Goal: Task Accomplishment & Management: Manage account settings

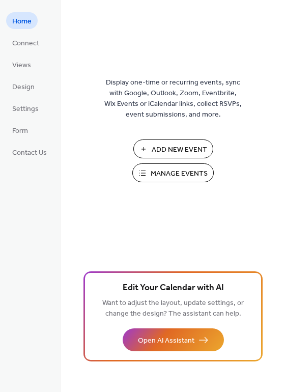
click at [198, 174] on span "Manage Events" at bounding box center [179, 173] width 57 height 11
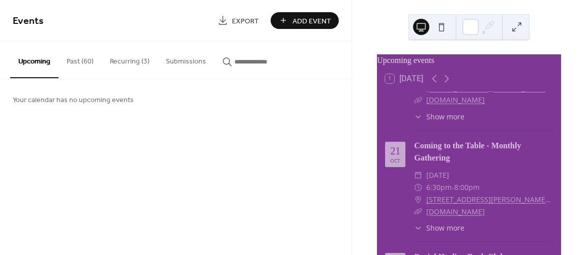
scroll to position [56, 0]
click at [131, 62] on button "Recurring (3)" at bounding box center [130, 59] width 56 height 36
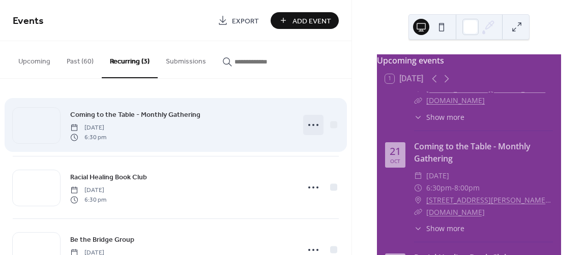
click at [312, 124] on icon at bounding box center [313, 125] width 16 height 16
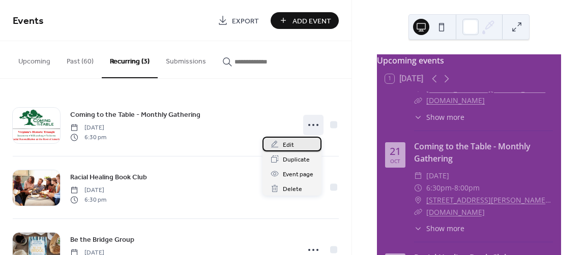
click at [291, 142] on span "Edit" at bounding box center [288, 145] width 11 height 11
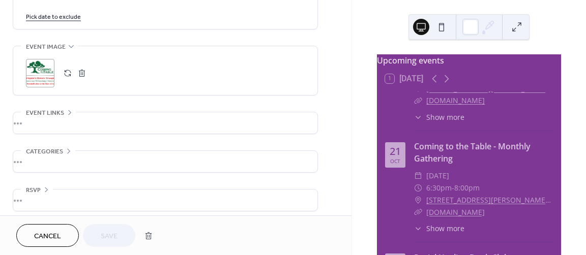
scroll to position [650, 0]
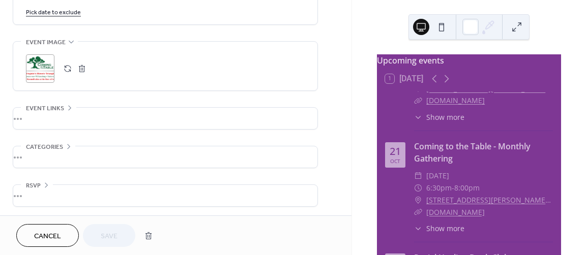
click at [56, 244] on button "Cancel" at bounding box center [47, 235] width 63 height 23
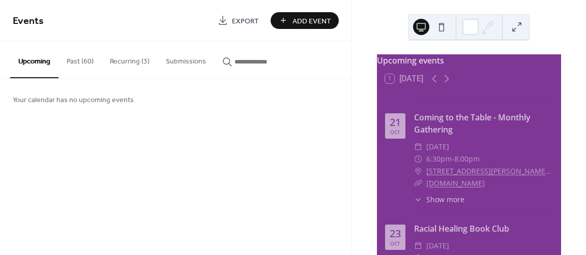
scroll to position [85, 0]
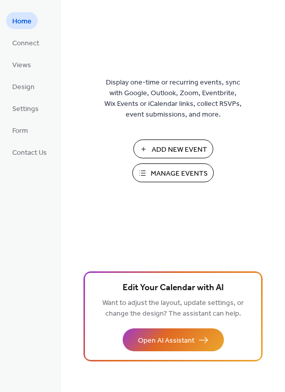
click at [183, 175] on span "Manage Events" at bounding box center [179, 173] width 57 height 11
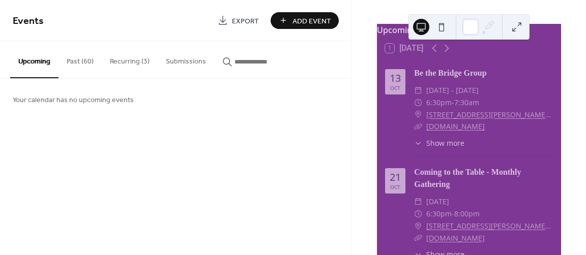
scroll to position [70, 0]
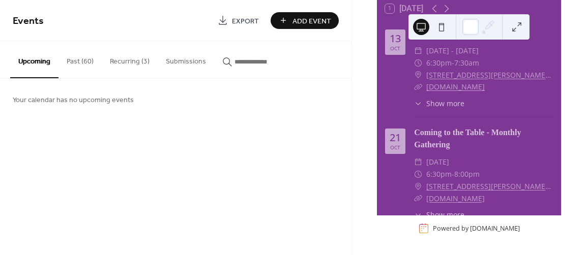
click at [128, 62] on button "Recurring (3)" at bounding box center [130, 59] width 56 height 36
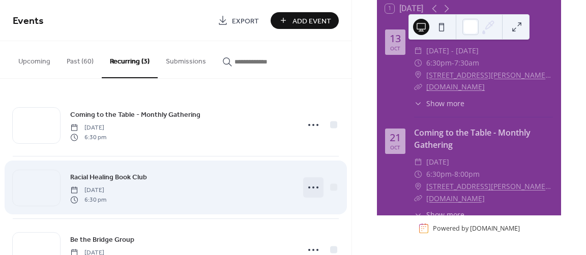
click at [312, 187] on circle at bounding box center [313, 188] width 2 height 2
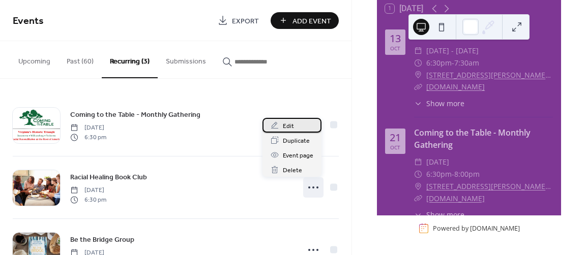
click at [290, 127] on span "Edit" at bounding box center [288, 126] width 11 height 11
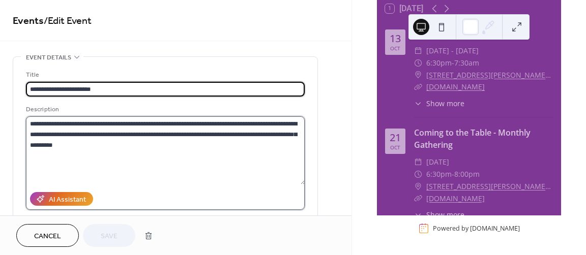
click at [62, 121] on textarea "**********" at bounding box center [165, 150] width 279 height 68
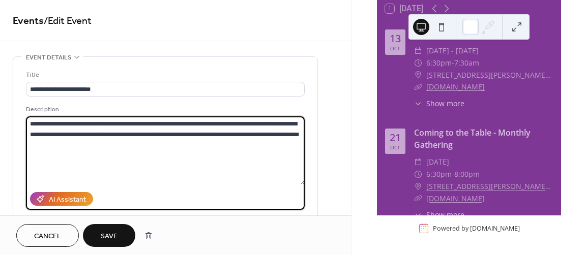
click at [76, 134] on textarea "**********" at bounding box center [165, 150] width 279 height 68
type textarea "**********"
click at [115, 236] on span "Save" at bounding box center [109, 236] width 17 height 11
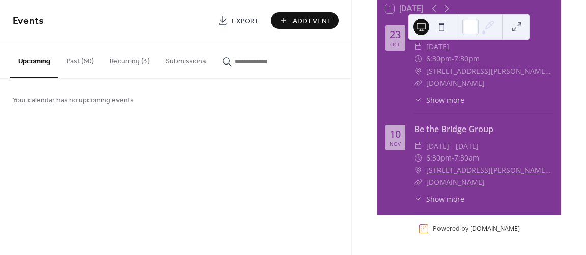
scroll to position [217, 0]
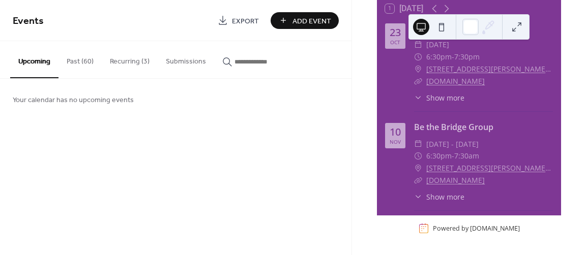
click at [444, 103] on span "Show more" at bounding box center [445, 98] width 38 height 11
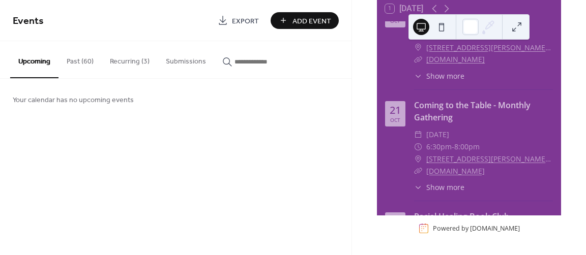
scroll to position [0, 0]
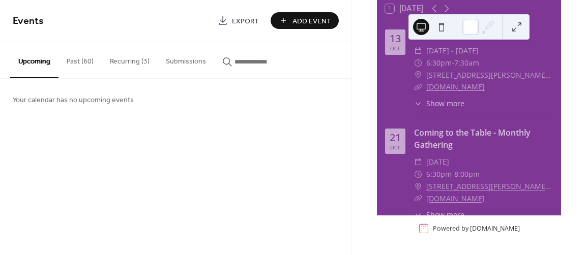
click at [455, 109] on span "Show more" at bounding box center [445, 103] width 38 height 11
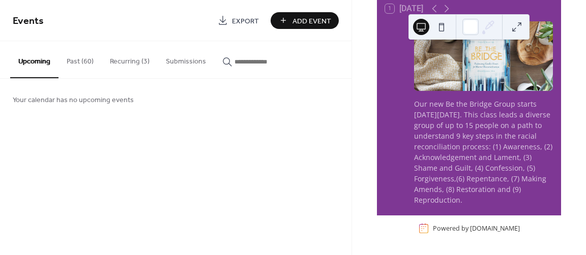
scroll to position [93, 0]
click at [126, 58] on button "Recurring (3)" at bounding box center [130, 59] width 56 height 36
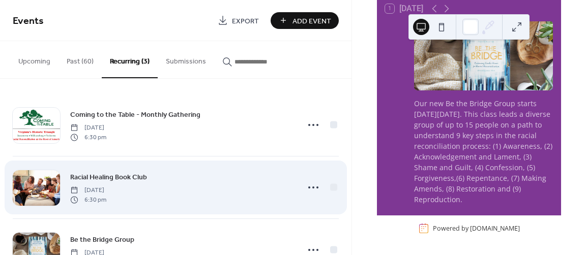
scroll to position [40, 0]
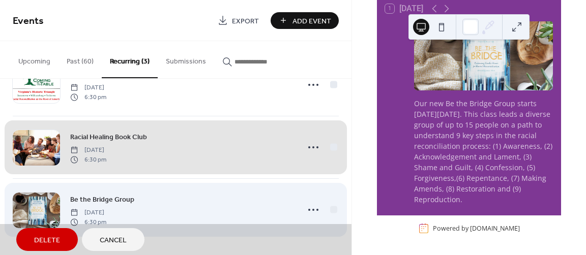
click at [312, 208] on div "Be the Bridge Group [DATE] 6:30 pm" at bounding box center [176, 209] width 326 height 63
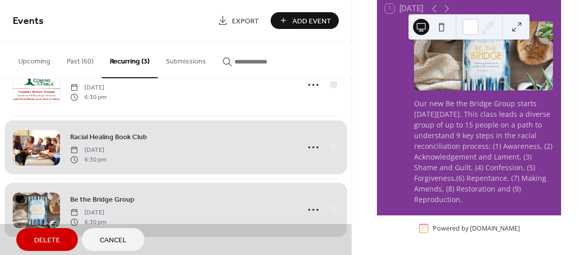
click at [304, 211] on div "Be the Bridge Group [DATE] 6:30 pm" at bounding box center [176, 209] width 326 height 63
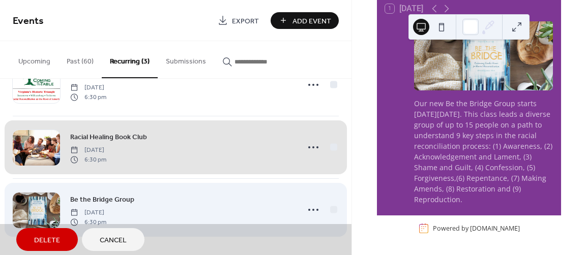
click at [238, 203] on div "Be the Bridge Group [DATE] 6:30 pm" at bounding box center [176, 209] width 326 height 63
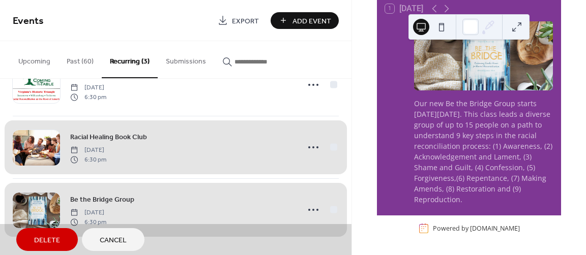
click at [125, 225] on div "Delete Cancel" at bounding box center [175, 239] width 351 height 31
click at [110, 237] on span "Cancel" at bounding box center [113, 240] width 27 height 11
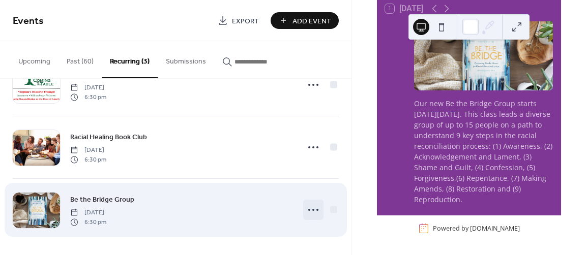
click at [313, 208] on icon at bounding box center [313, 210] width 16 height 16
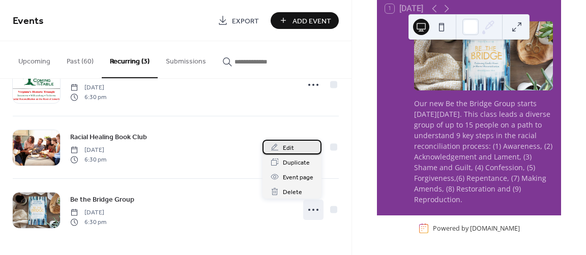
click at [287, 145] on span "Edit" at bounding box center [288, 148] width 11 height 11
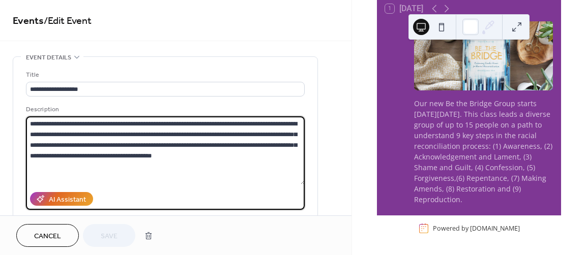
click at [186, 123] on textarea "**********" at bounding box center [165, 150] width 279 height 68
type textarea "**********"
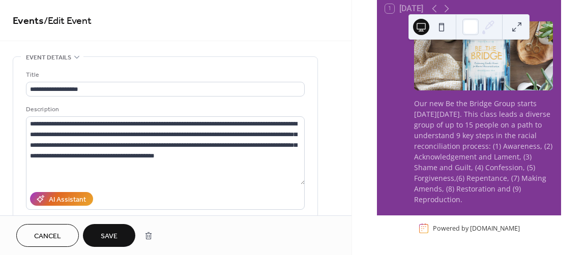
click at [112, 238] on span "Save" at bounding box center [109, 236] width 17 height 11
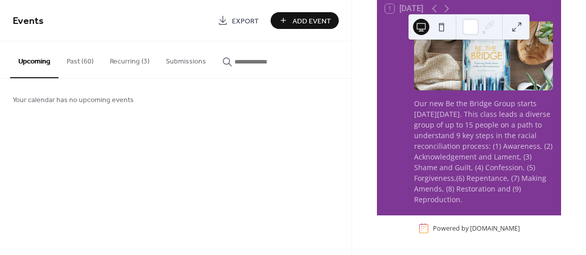
click at [126, 58] on button "Recurring (3)" at bounding box center [130, 59] width 56 height 36
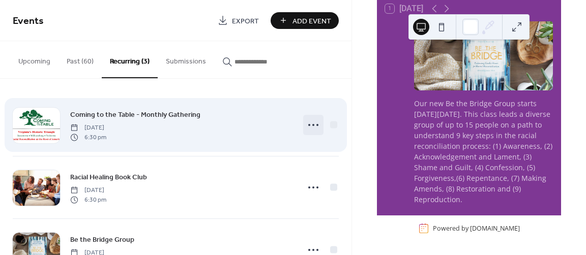
click at [308, 123] on icon at bounding box center [313, 125] width 16 height 16
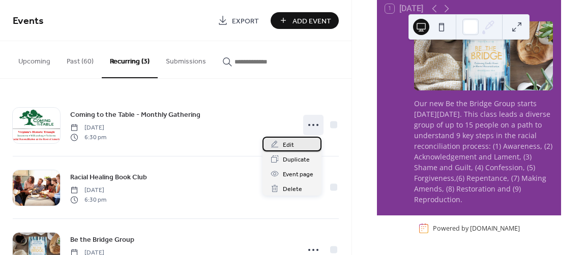
click at [282, 145] on div "Edit" at bounding box center [291, 144] width 59 height 15
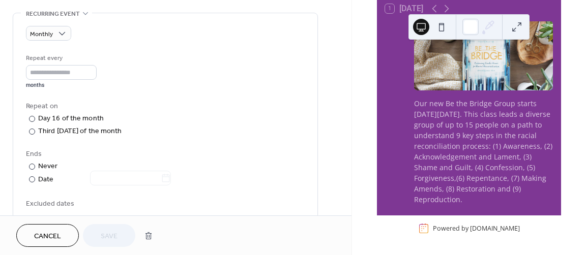
scroll to position [441, 0]
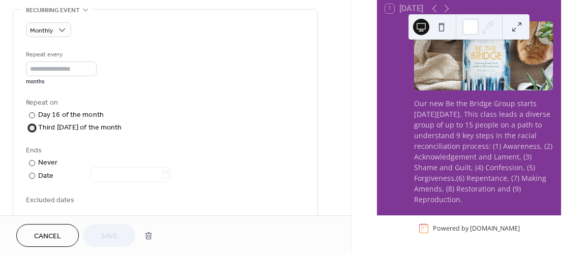
click at [42, 128] on div "Third Tuesday of the month" at bounding box center [80, 128] width 84 height 11
click at [40, 127] on div "Third Tuesday of the month" at bounding box center [80, 128] width 84 height 11
click at [32, 129] on div at bounding box center [32, 128] width 6 height 6
click at [36, 113] on div "​" at bounding box center [31, 115] width 10 height 11
click at [29, 127] on div at bounding box center [32, 128] width 6 height 6
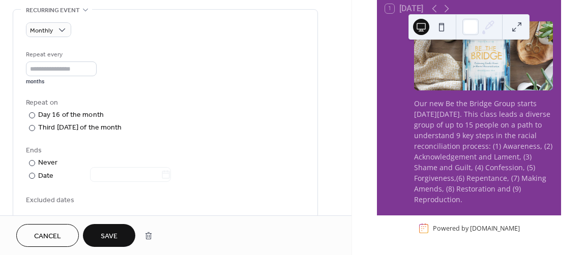
click at [114, 234] on span "Save" at bounding box center [109, 236] width 17 height 11
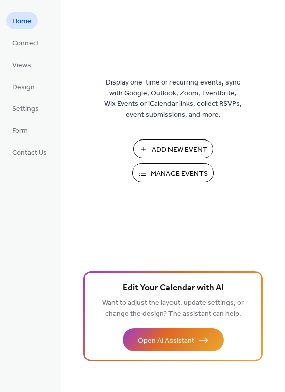
click at [173, 181] on button "Manage Events" at bounding box center [172, 172] width 81 height 19
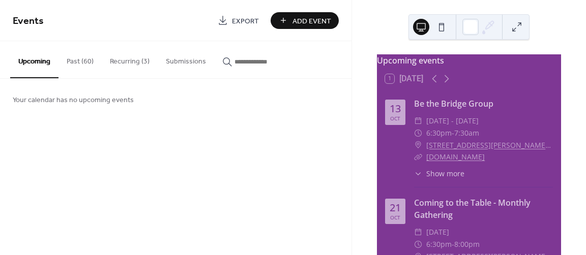
click at [132, 60] on button "Recurring (3)" at bounding box center [130, 59] width 56 height 36
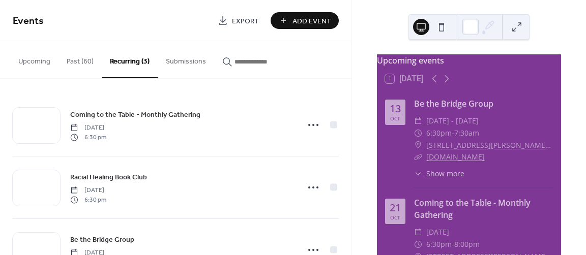
scroll to position [40, 0]
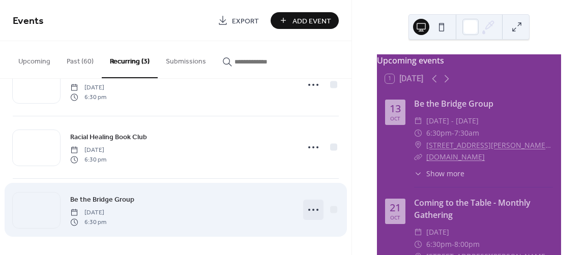
click at [308, 209] on circle at bounding box center [309, 210] width 2 height 2
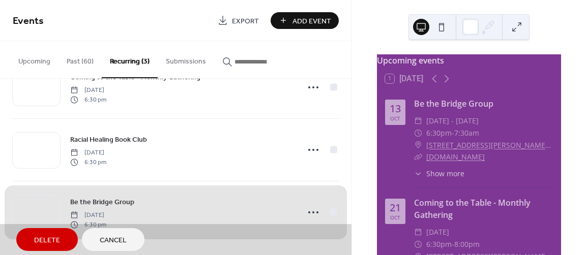
scroll to position [25, 0]
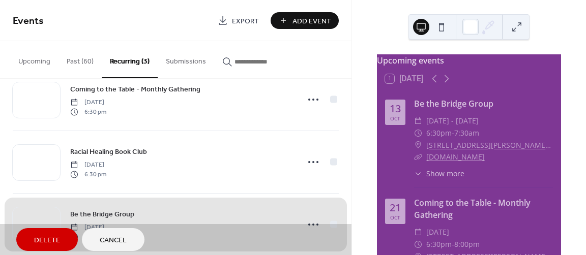
click at [311, 210] on div "Be the Bridge Group [DATE] 6:30 pm" at bounding box center [176, 224] width 326 height 63
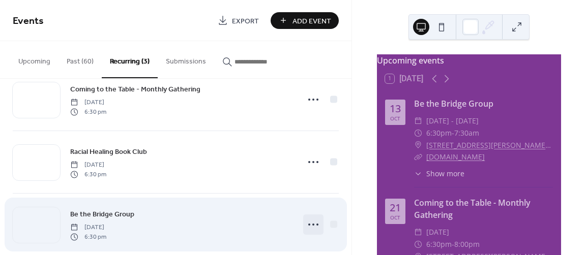
click at [312, 224] on circle at bounding box center [313, 225] width 2 height 2
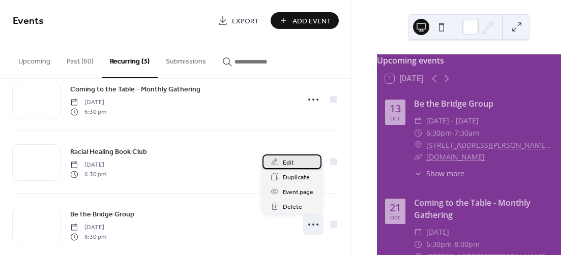
click at [289, 162] on span "Edit" at bounding box center [288, 163] width 11 height 11
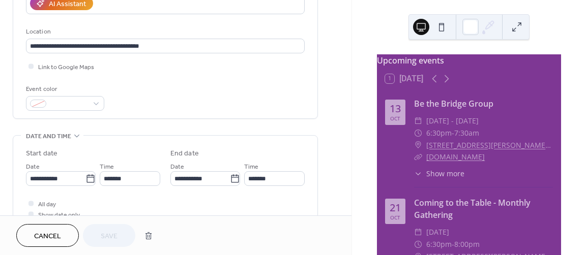
scroll to position [206, 0]
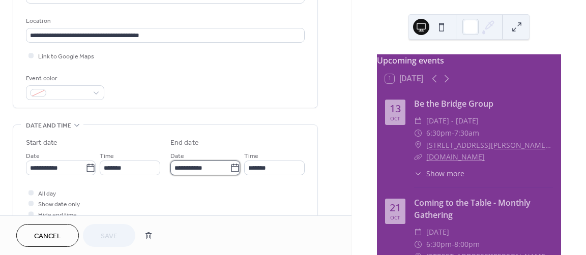
click at [194, 168] on input "**********" at bounding box center [199, 168] width 59 height 15
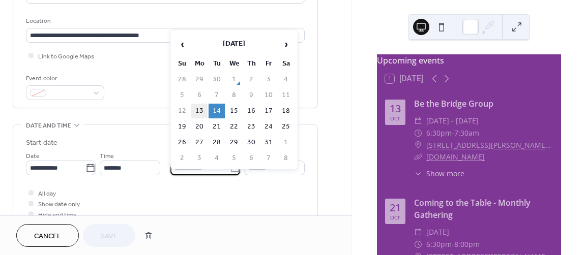
click at [201, 111] on td "13" at bounding box center [199, 111] width 16 height 15
type input "**********"
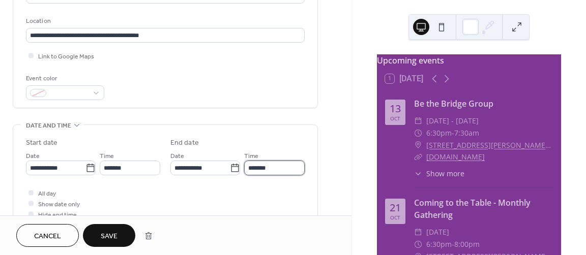
click at [257, 168] on input "*******" at bounding box center [274, 168] width 61 height 15
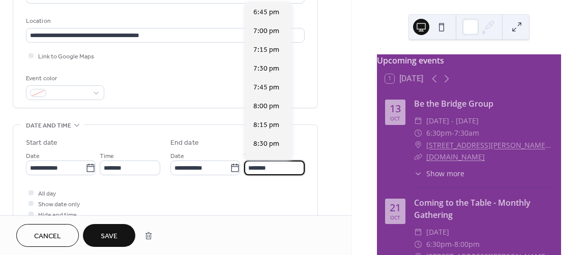
click at [254, 168] on input "*******" at bounding box center [274, 168] width 61 height 15
click at [267, 68] on span "7:30 pm" at bounding box center [266, 69] width 26 height 11
type input "*******"
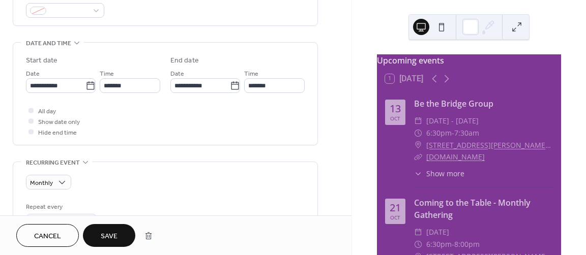
scroll to position [290, 0]
click at [108, 244] on button "Save" at bounding box center [109, 235] width 52 height 23
